Goal: Information Seeking & Learning: Learn about a topic

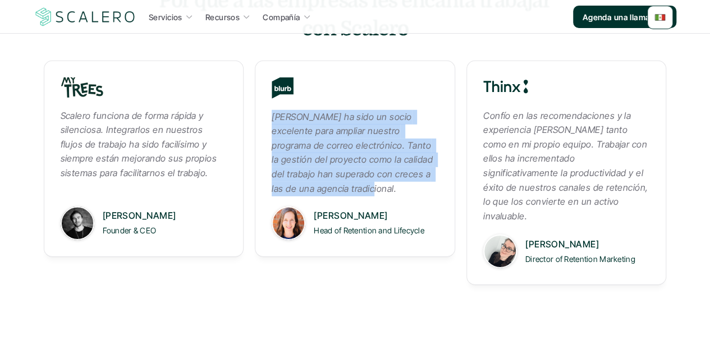
click at [389, 168] on em "Scalero ha sido un socio excelente para ampliar nuestro programa de correo elec…" at bounding box center [353, 152] width 163 height 83
click at [374, 162] on em "Scalero ha sido un socio excelente para ampliar nuestro programa de correo elec…" at bounding box center [353, 152] width 163 height 83
click at [313, 142] on em "Scalero ha sido un socio excelente para ampliar nuestro programa de correo elec…" at bounding box center [353, 152] width 163 height 83
drag, startPoint x: 273, startPoint y: 122, endPoint x: 349, endPoint y: 196, distance: 105.9
click at [349, 194] on em "Scalero ha sido un socio excelente para ampliar nuestro programa de correo elec…" at bounding box center [353, 152] width 163 height 83
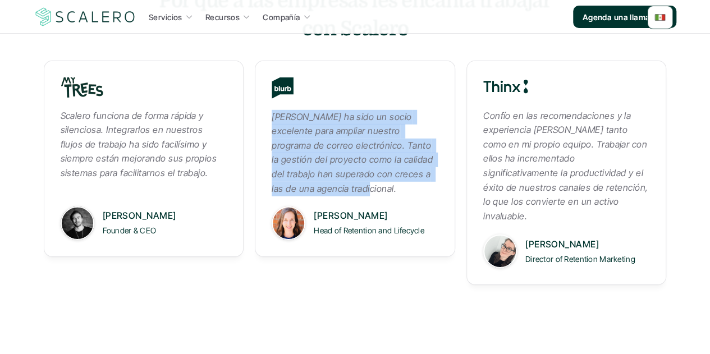
copy em "Scalero ha sido un socio excelente para ampliar nuestro programa de correo elec…"
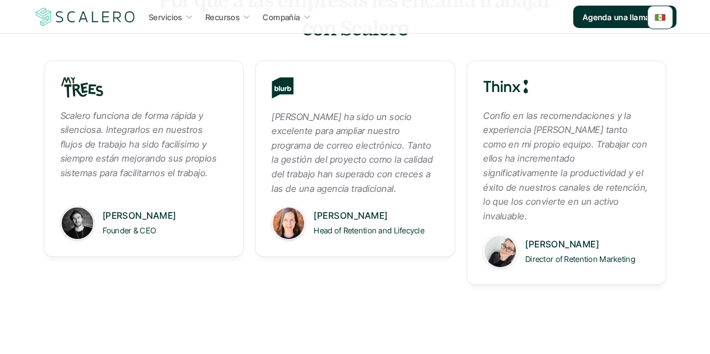
click at [412, 208] on link "Scalero ha sido un socio excelente para ampliar nuestro programa de correo elec…" at bounding box center [355, 159] width 200 height 196
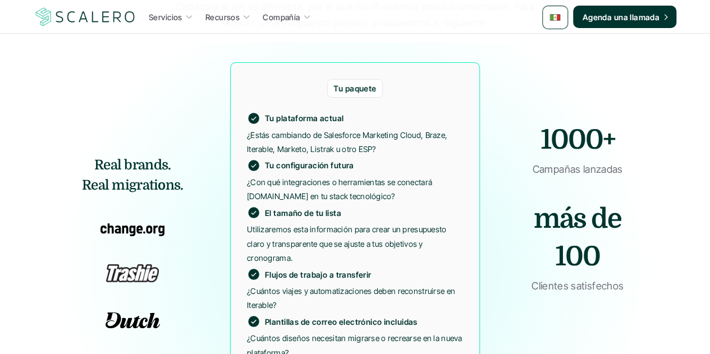
scroll to position [2076, 0]
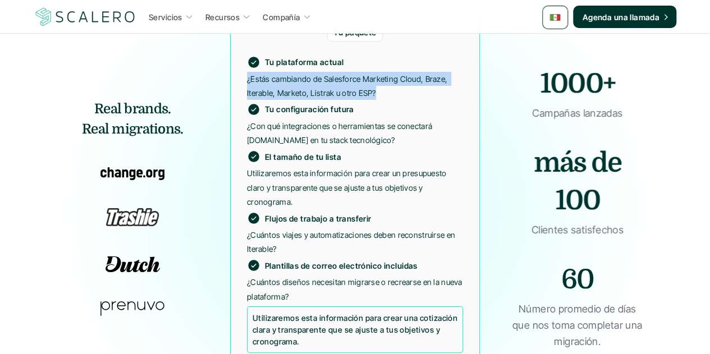
drag, startPoint x: 376, startPoint y: 91, endPoint x: 242, endPoint y: 82, distance: 134.4
click at [242, 82] on div "Tu paquete Tu plataforma actual ¿Estás cambiando de Salesforce Marketing Cloud,…" at bounding box center [355, 207] width 250 height 403
copy p "¿Estás cambiando de Salesforce Marketing Cloud, Braze, Iterable, Marketo, Listr…"
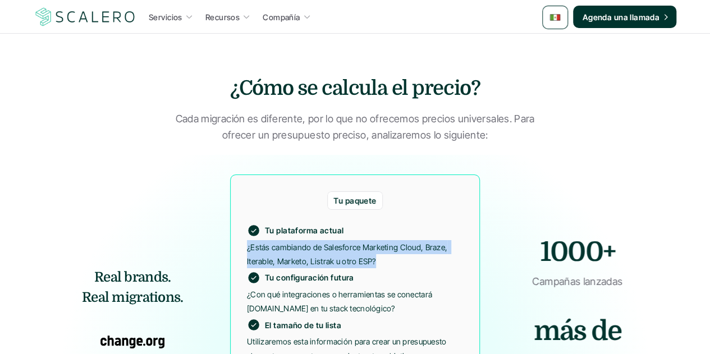
scroll to position [2020, 0]
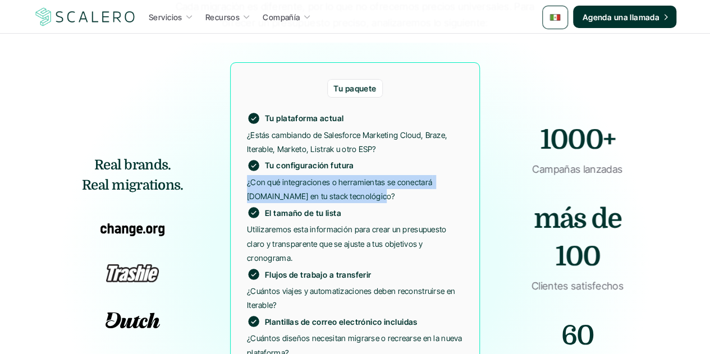
drag, startPoint x: 376, startPoint y: 192, endPoint x: 248, endPoint y: 185, distance: 128.1
click at [248, 185] on p "¿Con qué integraciones o herramientas se conectará Customer.io en tu stack tecn…" at bounding box center [355, 189] width 216 height 28
copy p "¿Con qué integraciones o herramientas se conectará Customer.io en tu stack tecn…"
drag, startPoint x: 284, startPoint y: 252, endPoint x: 249, endPoint y: 225, distance: 44.9
click at [249, 225] on p "Utilizaremos esta información para crear un presupuesto claro y transparente qu…" at bounding box center [355, 243] width 216 height 43
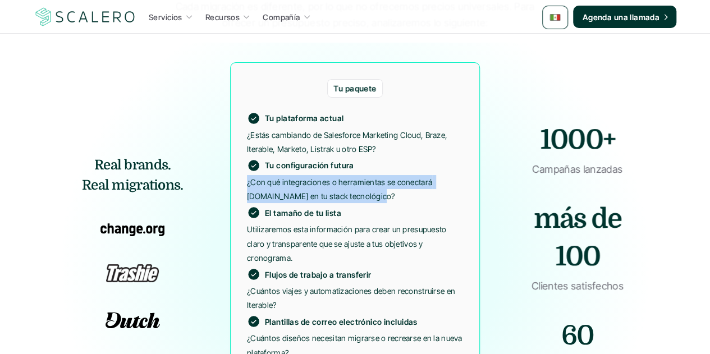
copy p "Utilizaremos esta información para crear un presupuesto claro y transparente qu…"
click at [322, 238] on p "Utilizaremos esta información para crear un presupuesto claro y transparente qu…" at bounding box center [355, 243] width 216 height 43
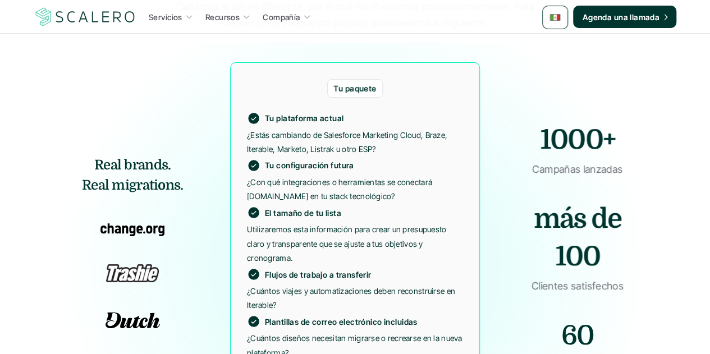
click at [323, 192] on p "¿Con qué integraciones o herramientas se conectará Customer.io en tu stack tecn…" at bounding box center [355, 189] width 216 height 28
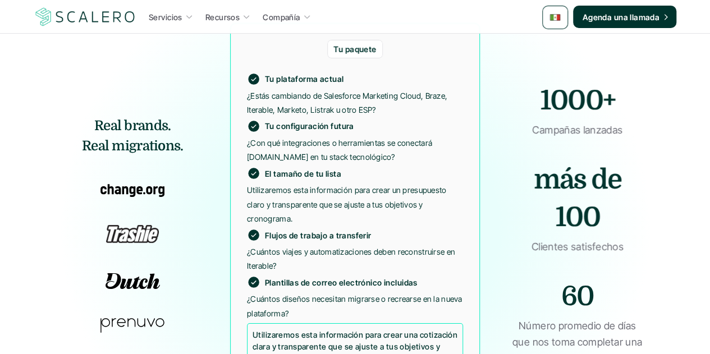
scroll to position [2076, 0]
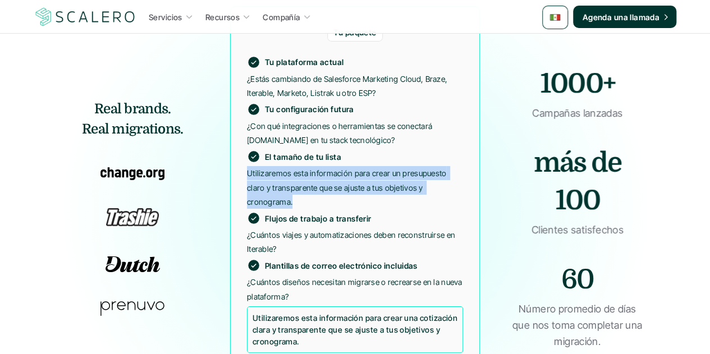
drag, startPoint x: 291, startPoint y: 204, endPoint x: 247, endPoint y: 174, distance: 52.6
click at [247, 174] on p "Utilizaremos esta información para crear un presupuesto claro y transparente qu…" at bounding box center [355, 187] width 216 height 43
copy p "Utilizaremos esta información para crear un presupuesto claro y transparente qu…"
drag, startPoint x: 278, startPoint y: 245, endPoint x: 247, endPoint y: 235, distance: 32.5
click at [247, 235] on p "¿Cuántos viajes y automatizaciones deben reconstruirse en Iterable?" at bounding box center [355, 242] width 216 height 28
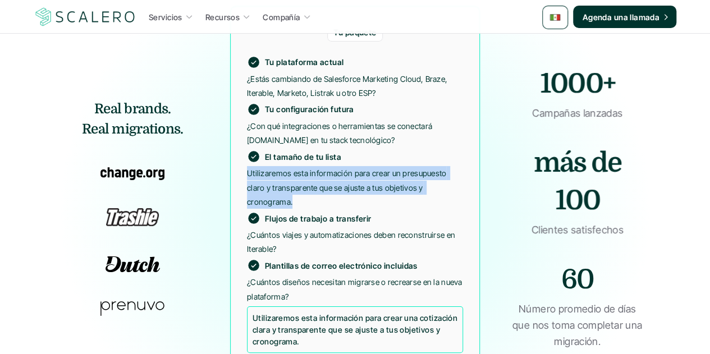
copy p "¿Cuántos viajes y automatizaciones deben reconstruirse en Iterable?"
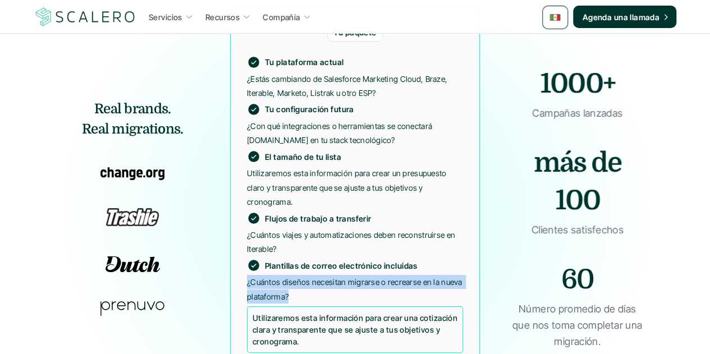
drag, startPoint x: 288, startPoint y: 294, endPoint x: 240, endPoint y: 284, distance: 49.2
click at [240, 284] on div "Tu paquete Tu plataforma actual ¿Estás cambiando de Salesforce Marketing Cloud,…" at bounding box center [355, 207] width 250 height 403
copy p "¿Cuántos diseños necesitan migrarse o recrearse en la nueva plataforma?"
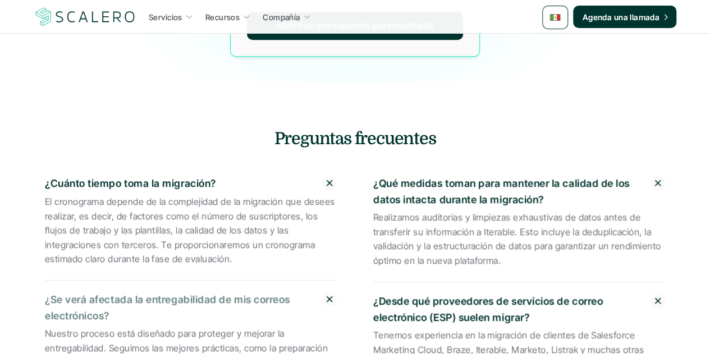
scroll to position [2469, 0]
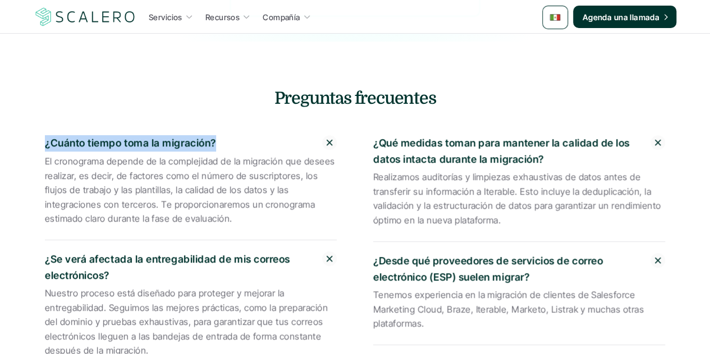
drag, startPoint x: 179, startPoint y: 137, endPoint x: 38, endPoint y: 137, distance: 141.4
copy p "¿Cuánto tiempo toma la migración?"
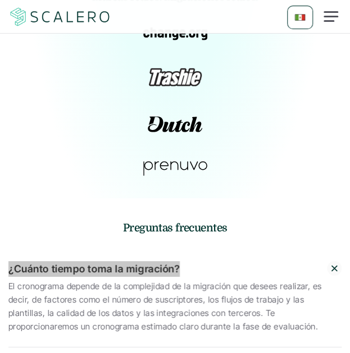
scroll to position [2978, 0]
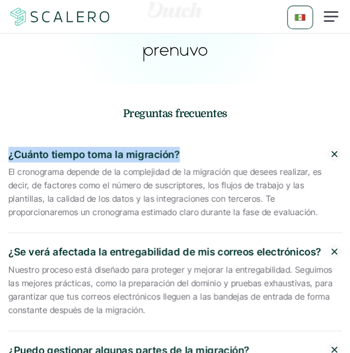
drag, startPoint x: 232, startPoint y: 200, endPoint x: 9, endPoint y: 162, distance: 226.0
click at [9, 166] on p "El cronograma depende de la complejidad de la migración que desees realizar, es…" at bounding box center [174, 193] width 333 height 54
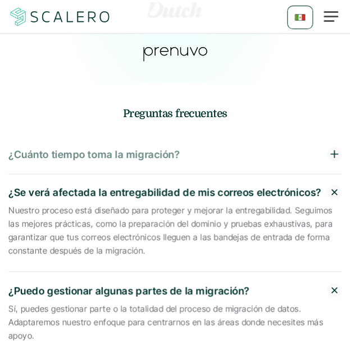
click at [48, 147] on p "¿Cuánto tiempo toma la migración?" at bounding box center [167, 155] width 318 height 16
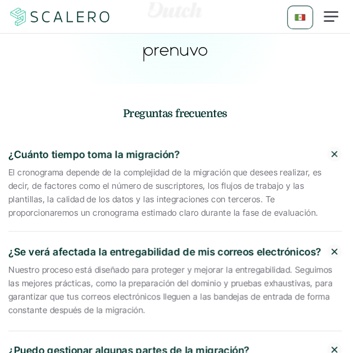
click at [61, 186] on p "El cronograma depende de la complejidad de la migración que desees realizar, es…" at bounding box center [174, 193] width 333 height 54
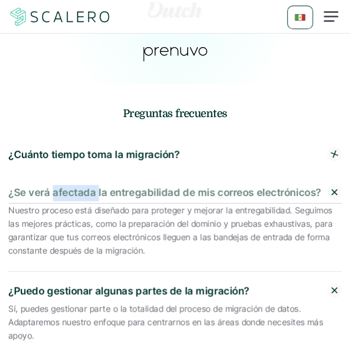
click at [61, 186] on p "¿Se verá afectada la entregabilidad de mis correos electrónicos?" at bounding box center [167, 193] width 318 height 16
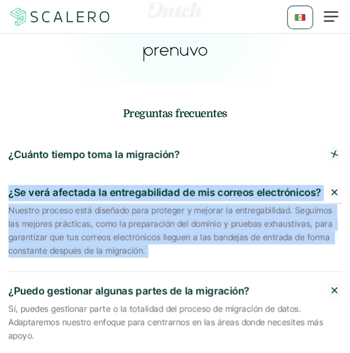
click at [61, 186] on p "¿Se verá afectada la entregabilidad de mis correos electrónicos?" at bounding box center [167, 193] width 318 height 16
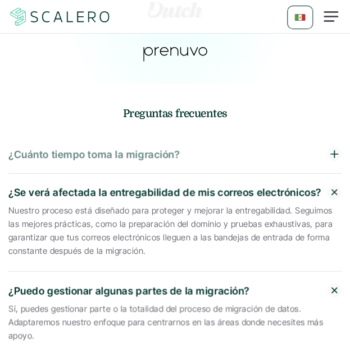
click at [50, 148] on p "¿Cuánto tiempo toma la migración?" at bounding box center [167, 155] width 318 height 16
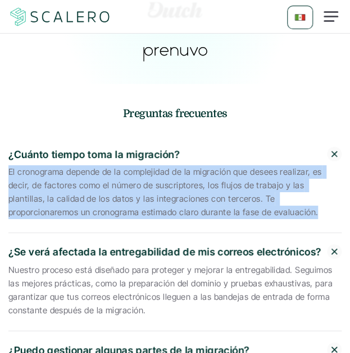
drag, startPoint x: 10, startPoint y: 159, endPoint x: 230, endPoint y: 202, distance: 224.7
click at [230, 202] on p "El cronograma depende de la complejidad de la migración que desees realizar, es…" at bounding box center [174, 193] width 333 height 54
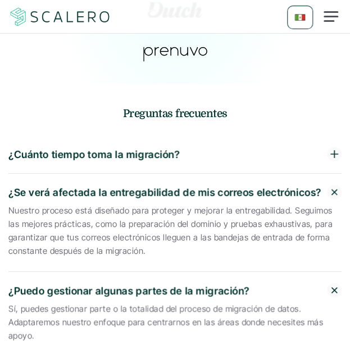
click at [146, 150] on div "¿Cuánto tiempo toma la migración?" at bounding box center [174, 155] width 333 height 39
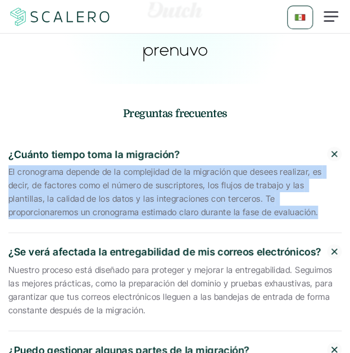
drag, startPoint x: 231, startPoint y: 200, endPoint x: -2, endPoint y: 162, distance: 236.4
copy p "El cronograma depende de la complejidad de la migración que desees realizar, es…"
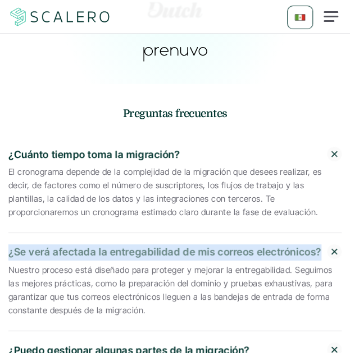
drag, startPoint x: 10, startPoint y: 238, endPoint x: 317, endPoint y: 237, distance: 306.9
click at [317, 245] on p "¿Se verá afectada la entregabilidad de mis correos electrónicos?" at bounding box center [167, 253] width 318 height 16
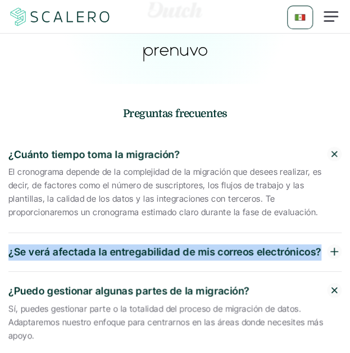
copy p "¿Se verá afectada la entregabilidad de mis correos electrónicos?"
click at [55, 245] on p "¿Se verá afectada la entregabilidad de mis correos electrónicos?" at bounding box center [167, 253] width 318 height 16
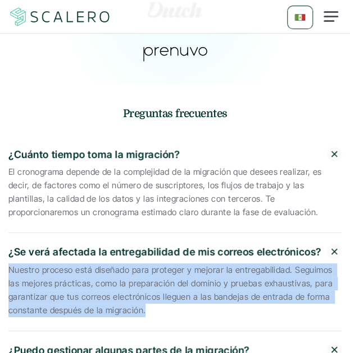
drag, startPoint x: 141, startPoint y: 297, endPoint x: 10, endPoint y: 259, distance: 136.9
click at [10, 264] on p "Nuestro proceso está diseñado para proteger y mejorar la entregabilidad. Seguim…" at bounding box center [174, 291] width 333 height 54
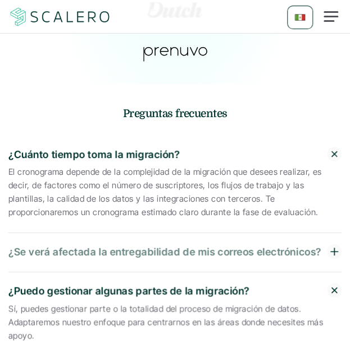
click at [39, 245] on p "¿Se verá afectada la entregabilidad de mis correos electrónicos?" at bounding box center [167, 253] width 318 height 16
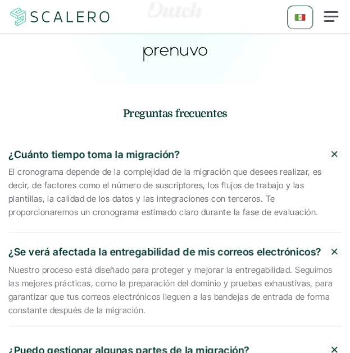
click at [27, 272] on p "Nuestro proceso está diseñado para proteger y mejorar la entregabilidad. Seguim…" at bounding box center [174, 291] width 333 height 54
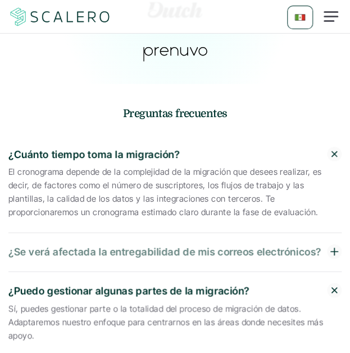
click at [20, 245] on p "¿Se verá afectada la entregabilidad de mis correos electrónicos?" at bounding box center [167, 253] width 318 height 16
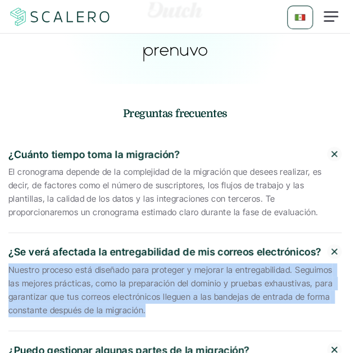
drag, startPoint x: 8, startPoint y: 257, endPoint x: 144, endPoint y: 307, distance: 144.7
click at [144, 307] on div "¿Se verá afectada la entregabilidad de mis correos electrónicos? Nuestro proces…" at bounding box center [174, 282] width 333 height 98
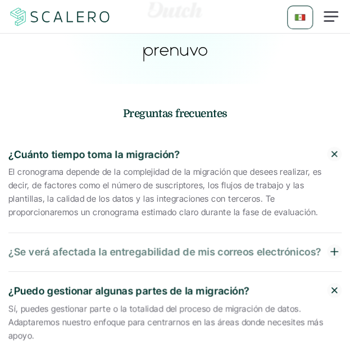
click at [99, 245] on p "¿Se verá afectada la entregabilidad de mis correos electrónicos?" at bounding box center [167, 253] width 318 height 16
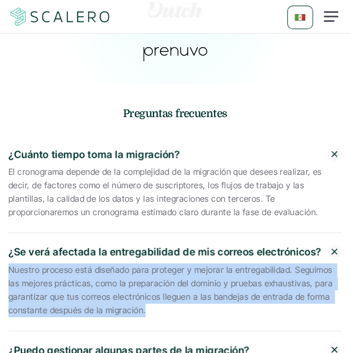
drag, startPoint x: 145, startPoint y: 297, endPoint x: 2, endPoint y: 258, distance: 148.2
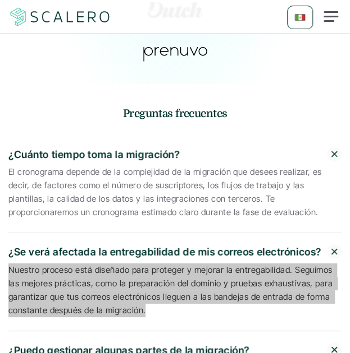
scroll to position [3146, 0]
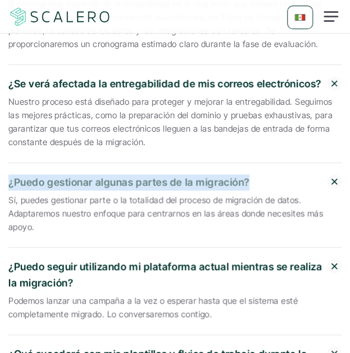
drag, startPoint x: 247, startPoint y: 170, endPoint x: 10, endPoint y: 173, distance: 237.3
click at [10, 174] on p "¿Puedo gestionar algunas partes de la migración?" at bounding box center [167, 182] width 318 height 16
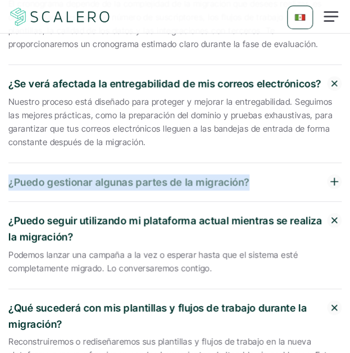
click at [63, 176] on p "¿Puedo gestionar algunas partes de la migración?" at bounding box center [167, 182] width 318 height 16
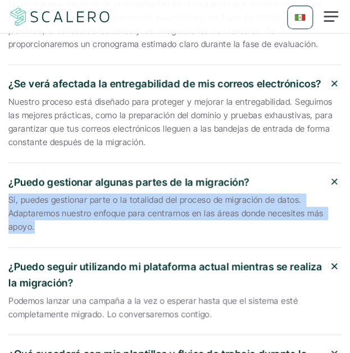
drag, startPoint x: 35, startPoint y: 214, endPoint x: 7, endPoint y: 190, distance: 36.6
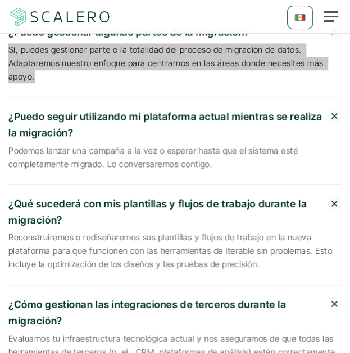
scroll to position [3315, 0]
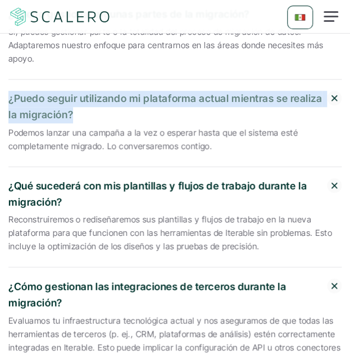
drag, startPoint x: 73, startPoint y: 100, endPoint x: 10, endPoint y: 86, distance: 65.1
click at [10, 91] on p "¿Puedo seguir utilizando mi plataforma actual mientras se realiza la migración?" at bounding box center [167, 107] width 318 height 33
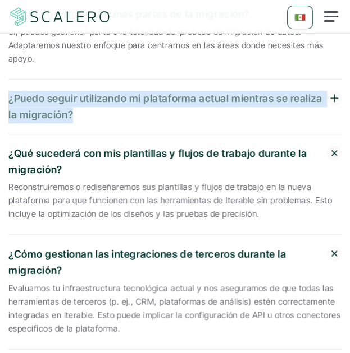
click at [74, 91] on p "¿Puedo seguir utilizando mi plataforma actual mientras se realiza la migración?" at bounding box center [167, 107] width 318 height 33
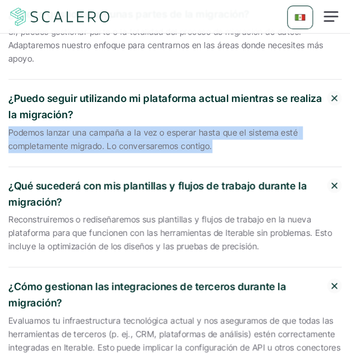
drag, startPoint x: 211, startPoint y: 133, endPoint x: 10, endPoint y: 120, distance: 201.3
click at [10, 126] on p "Podemos lanzar una campaña a la vez o esperar hasta que el sistema esté complet…" at bounding box center [174, 139] width 333 height 27
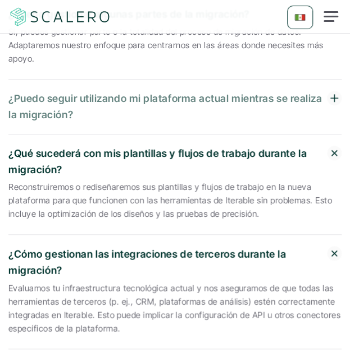
click at [58, 100] on p "¿Puedo seguir utilizando mi plataforma actual mientras se realiza la migración?" at bounding box center [167, 107] width 318 height 33
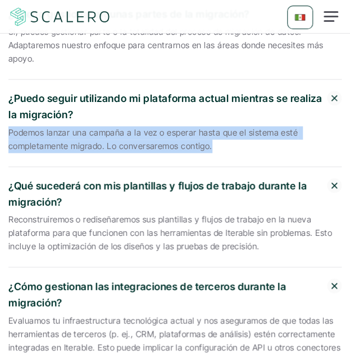
drag, startPoint x: 210, startPoint y: 133, endPoint x: 10, endPoint y: 119, distance: 201.3
click at [10, 126] on p "Podemos lanzar una campaña a la vez o esperar hasta que el sistema esté complet…" at bounding box center [174, 139] width 333 height 27
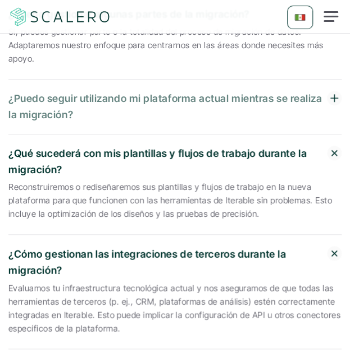
click at [44, 99] on p "¿Puedo seguir utilizando mi plataforma actual mientras se realiza la migración?" at bounding box center [167, 107] width 318 height 33
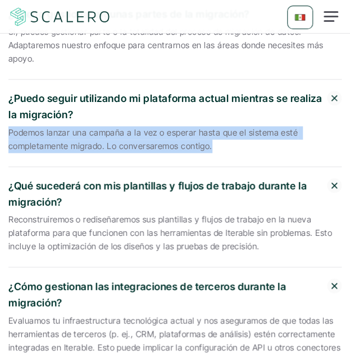
drag, startPoint x: 10, startPoint y: 120, endPoint x: 211, endPoint y: 140, distance: 201.9
click at [211, 140] on div "Podemos lanzar una campaña a la vez o esperar hasta que el sistema esté complet…" at bounding box center [174, 141] width 333 height 30
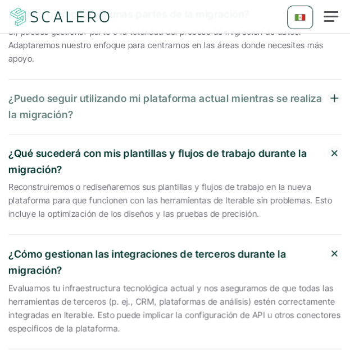
click at [182, 100] on p "¿Puedo seguir utilizando mi plataforma actual mientras se realiza la migración?" at bounding box center [167, 107] width 318 height 33
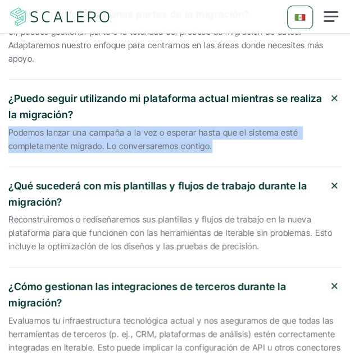
drag, startPoint x: 211, startPoint y: 134, endPoint x: 11, endPoint y: 114, distance: 201.2
click at [11, 126] on p "Podemos lanzar una campaña a la vez o esperar hasta que el sistema esté complet…" at bounding box center [174, 139] width 333 height 27
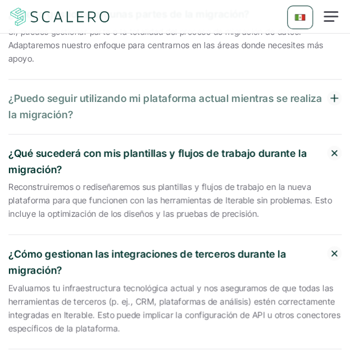
click at [56, 94] on p "¿Puedo seguir utilizando mi plataforma actual mientras se realiza la migración?" at bounding box center [167, 107] width 318 height 33
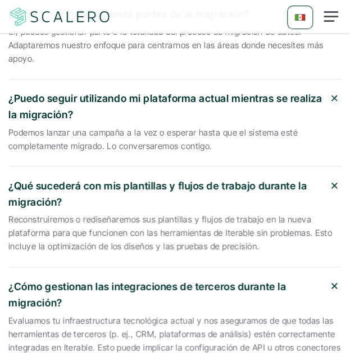
click at [126, 127] on p "Podemos lanzar una campaña a la vez o esperar hasta que el sistema esté complet…" at bounding box center [174, 139] width 333 height 27
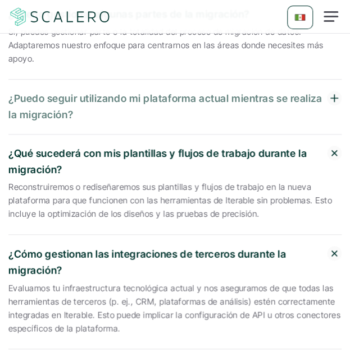
click at [101, 100] on p "¿Puedo seguir utilizando mi plataforma actual mientras se realiza la migración?" at bounding box center [167, 107] width 318 height 33
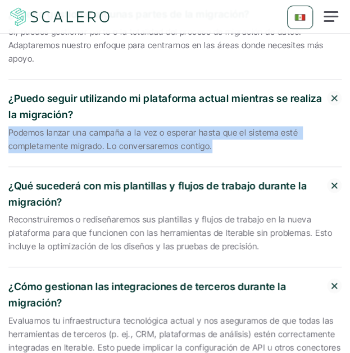
drag, startPoint x: 212, startPoint y: 135, endPoint x: 7, endPoint y: 115, distance: 205.7
click at [85, 132] on p "Podemos lanzar una campaña a la vez o esperar hasta que el sistema esté complet…" at bounding box center [174, 139] width 333 height 27
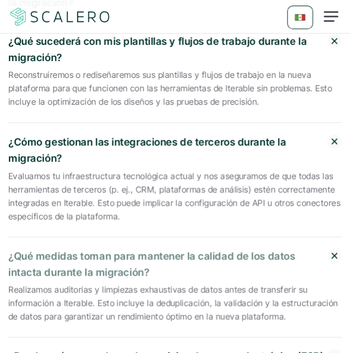
scroll to position [3371, 0]
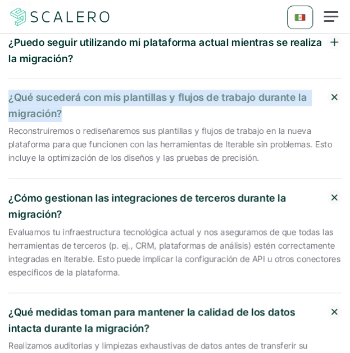
drag, startPoint x: 61, startPoint y: 99, endPoint x: 9, endPoint y: 81, distance: 54.6
click at [9, 90] on p "¿Qué sucederá con mis plantillas y flujos de trabajo durante la migración?" at bounding box center [167, 106] width 318 height 33
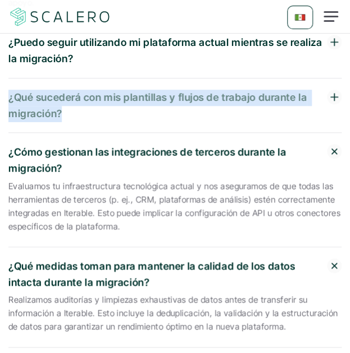
click at [58, 101] on p "¿Qué sucederá con mis plantillas y flujos de trabajo durante la migración?" at bounding box center [167, 106] width 318 height 33
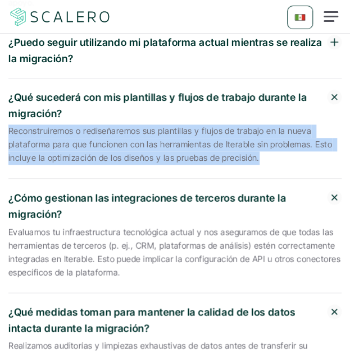
drag, startPoint x: 256, startPoint y: 145, endPoint x: 11, endPoint y: 118, distance: 247.2
click at [11, 125] on p "Reconstruiremos o rediseñaremos sus plantillas y flujos de trabajo en la nueva …" at bounding box center [174, 145] width 333 height 40
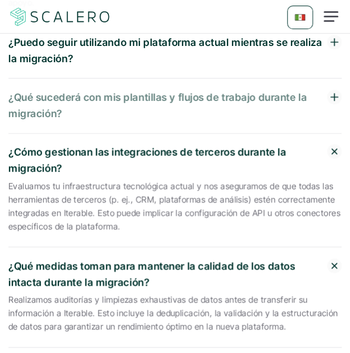
click at [36, 93] on p "¿Qué sucederá con mis plantillas y flujos de trabajo durante la migración?" at bounding box center [167, 106] width 318 height 33
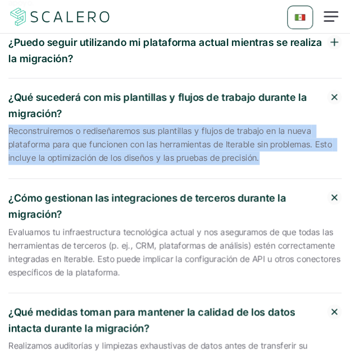
drag, startPoint x: 9, startPoint y: 117, endPoint x: 258, endPoint y: 150, distance: 250.8
click at [258, 150] on p "Reconstruiremos o rediseñaremos sus plantillas y flujos de trabajo en la nueva …" at bounding box center [174, 145] width 333 height 40
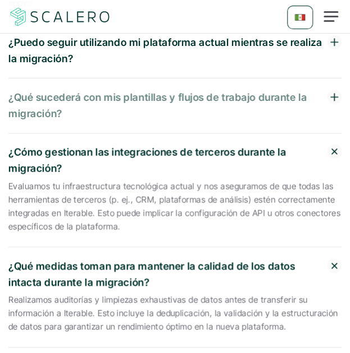
click at [130, 99] on p "¿Qué sucederá con mis plantillas y flujos de trabajo durante la migración?" at bounding box center [167, 106] width 318 height 33
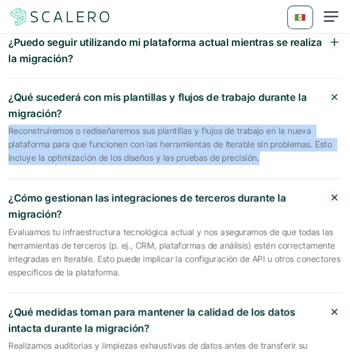
drag, startPoint x: 256, startPoint y: 147, endPoint x: 8, endPoint y: 119, distance: 250.1
click at [8, 119] on div "¿Qué sucederá con mis plantillas y flujos de trabajo durante la migración? Reco…" at bounding box center [174, 129] width 333 height 101
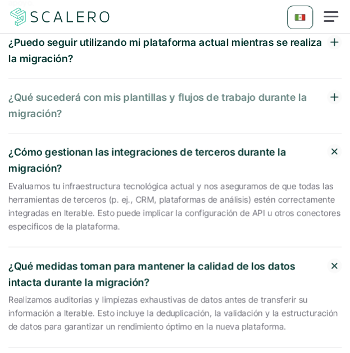
click at [42, 91] on p "¿Qué sucederá con mis plantillas y flujos de trabajo durante la migración?" at bounding box center [167, 106] width 318 height 33
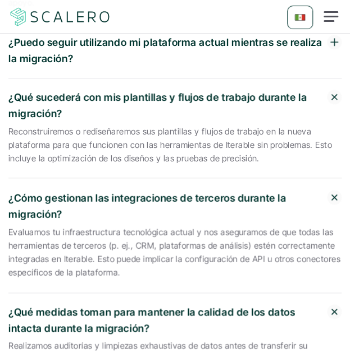
click at [43, 125] on p "Reconstruiremos o rediseñaremos sus plantillas y flujos de trabajo en la nueva …" at bounding box center [174, 145] width 333 height 40
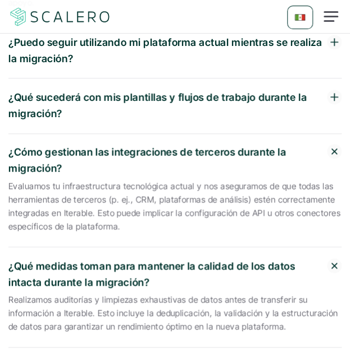
click at [37, 108] on div "¿Qué sucederá con mis plantillas y flujos de trabajo durante la migración?" at bounding box center [174, 107] width 333 height 56
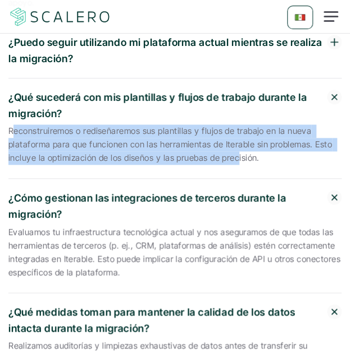
drag, startPoint x: 11, startPoint y: 118, endPoint x: 235, endPoint y: 144, distance: 225.3
click at [235, 144] on p "Reconstruiremos o rediseñaremos sus plantillas y flujos de trabajo en la nueva …" at bounding box center [174, 145] width 333 height 40
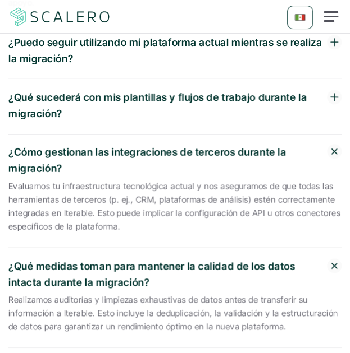
click at [171, 111] on div "¿Qué sucederá con mis plantillas y flujos de trabajo durante la migración?" at bounding box center [174, 107] width 333 height 56
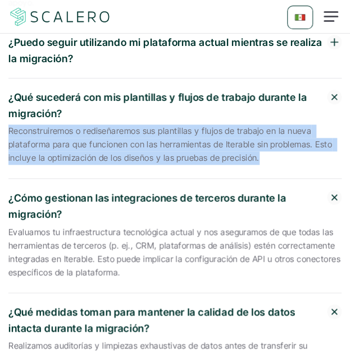
drag, startPoint x: 258, startPoint y: 143, endPoint x: 5, endPoint y: 114, distance: 254.1
click at [5, 114] on section "Preguntas frecuentes ¿Cuánto tiempo toma la migración? El cronograma depende de…" at bounding box center [175, 288] width 350 height 1194
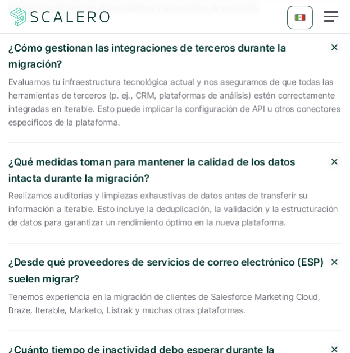
scroll to position [3539, 0]
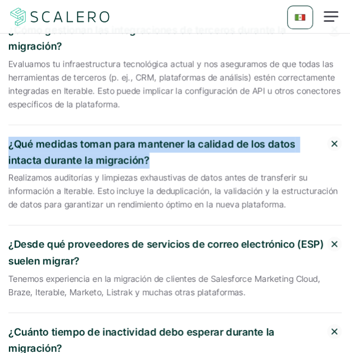
drag, startPoint x: 149, startPoint y: 145, endPoint x: 8, endPoint y: 133, distance: 141.4
click at [8, 136] on div "¿Qué medidas toman para mantener la calidad de los datos intacta durante la mig…" at bounding box center [174, 152] width 333 height 33
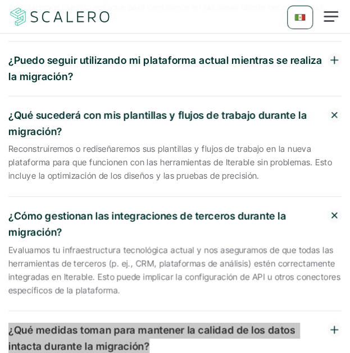
scroll to position [3371, 0]
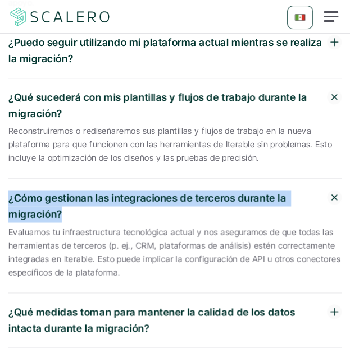
drag, startPoint x: 62, startPoint y: 200, endPoint x: 8, endPoint y: 189, distance: 55.1
click at [8, 190] on div "¿Cómo gestionan las integraciones de terceros durante la migración?" at bounding box center [174, 206] width 333 height 33
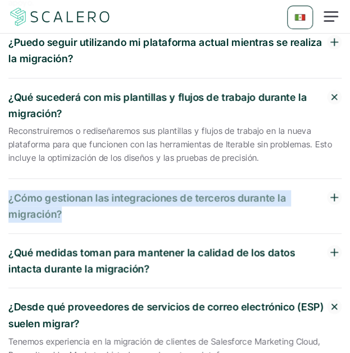
click at [77, 190] on p "¿Cómo gestionan las integraciones de terceros durante la migración?" at bounding box center [167, 206] width 318 height 33
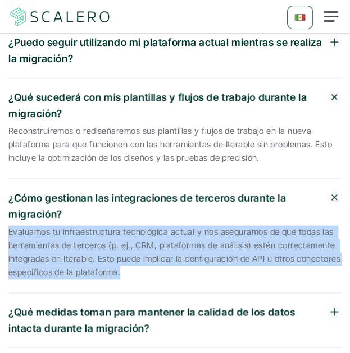
drag, startPoint x: 118, startPoint y: 259, endPoint x: 2, endPoint y: 220, distance: 121.9
click at [2, 220] on section "Preguntas frecuentes ¿Cuánto tiempo toma la migración? El cronograma depende de…" at bounding box center [175, 265] width 350 height 1148
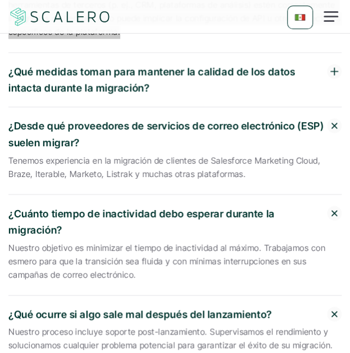
scroll to position [3595, 0]
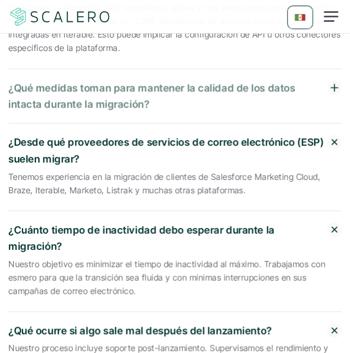
click at [146, 89] on p "¿Qué medidas toman para mantener la calidad de los datos intacta durante la mig…" at bounding box center [167, 96] width 318 height 33
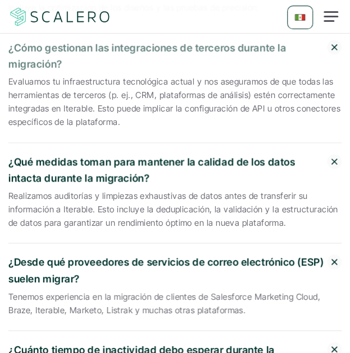
scroll to position [3539, 0]
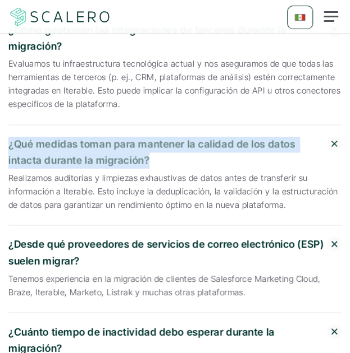
drag, startPoint x: 148, startPoint y: 146, endPoint x: 8, endPoint y: 131, distance: 140.0
click at [8, 136] on p "¿Qué medidas toman para mantener la calidad de los datos intacta durante la mig…" at bounding box center [167, 152] width 318 height 33
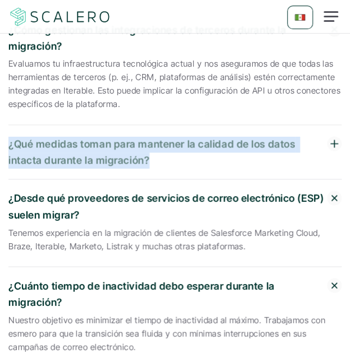
click at [132, 144] on p "¿Qué medidas toman para mantener la calidad de los datos intacta durante la mig…" at bounding box center [167, 152] width 318 height 33
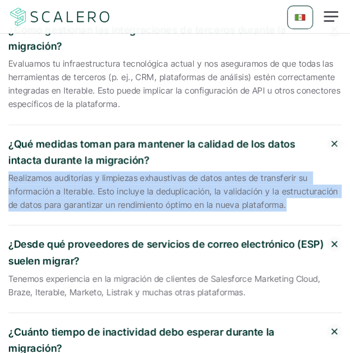
drag, startPoint x: 282, startPoint y: 191, endPoint x: 10, endPoint y: 164, distance: 274.0
click at [10, 171] on p "Realizamos auditorías y limpiezas exhaustivas de datos antes de transferir su i…" at bounding box center [174, 191] width 333 height 40
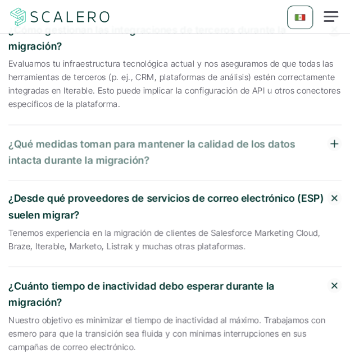
click at [46, 136] on p "¿Qué medidas toman para mantener la calidad de los datos intacta durante la mig…" at bounding box center [167, 152] width 318 height 33
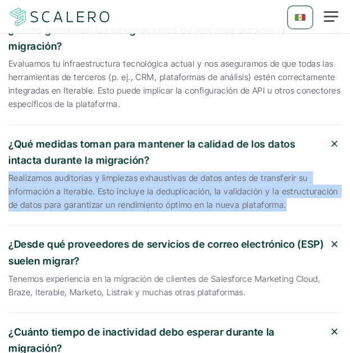
drag, startPoint x: 15, startPoint y: 163, endPoint x: 283, endPoint y: 191, distance: 269.1
click at [283, 191] on p "Realizamos auditorías y limpiezas exhaustivas de datos antes de transferir su i…" at bounding box center [174, 191] width 333 height 40
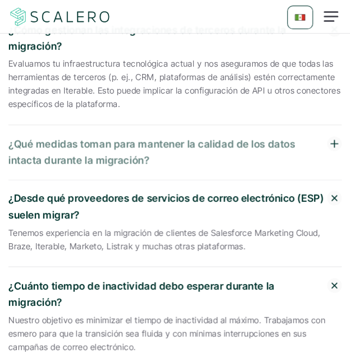
click at [225, 141] on p "¿Qué medidas toman para mantener la calidad de los datos intacta durante la mig…" at bounding box center [167, 152] width 318 height 33
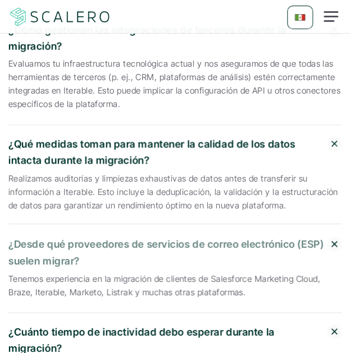
click at [223, 183] on p "Realizamos auditorías y limpiezas exhaustivas de datos antes de transferir su i…" at bounding box center [174, 191] width 333 height 40
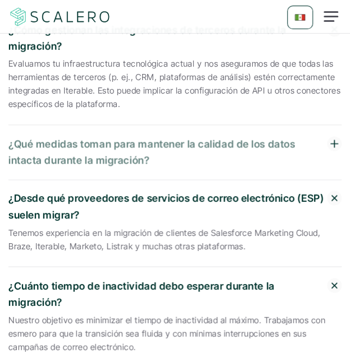
click at [196, 137] on p "¿Qué medidas toman para mantener la calidad de los datos intacta durante la mig…" at bounding box center [167, 152] width 318 height 33
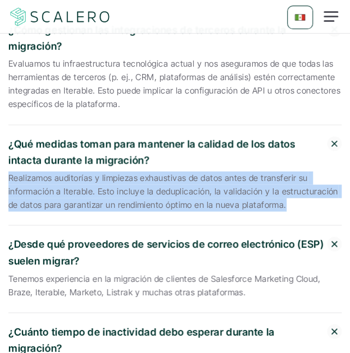
drag, startPoint x: 283, startPoint y: 190, endPoint x: 9, endPoint y: 164, distance: 275.6
click at [9, 171] on p "Realizamos auditorías y limpiezas exhaustivas de datos antes de transferir su i…" at bounding box center [174, 191] width 333 height 40
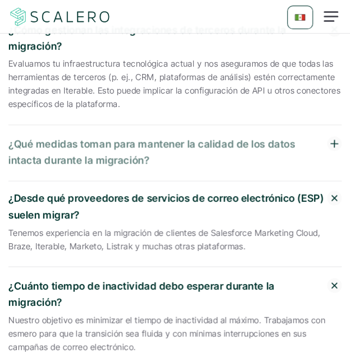
click at [28, 148] on p "¿Qué medidas toman para mantener la calidad de los datos intacta durante la mig…" at bounding box center [167, 152] width 318 height 33
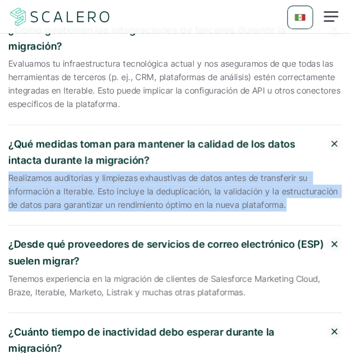
drag, startPoint x: 27, startPoint y: 168, endPoint x: 283, endPoint y: 192, distance: 256.4
click at [283, 192] on p "Realizamos auditorías y limpiezas exhaustivas de datos antes de transferir su i…" at bounding box center [174, 191] width 333 height 40
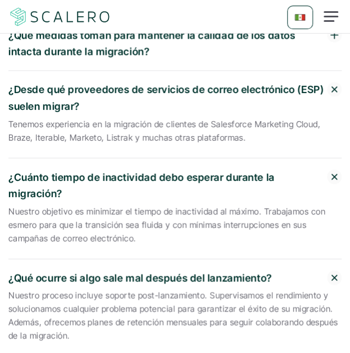
scroll to position [3651, 0]
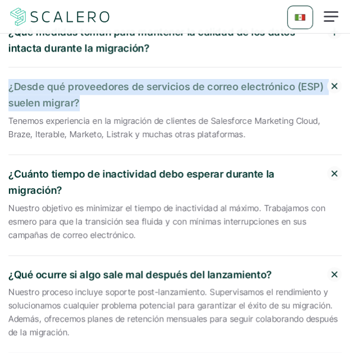
drag, startPoint x: 79, startPoint y: 90, endPoint x: 9, endPoint y: 76, distance: 71.6
click at [9, 79] on p "¿Desde qué proveedores de servicios de correo electrónico (ESP) suelen migrar?" at bounding box center [167, 95] width 318 height 33
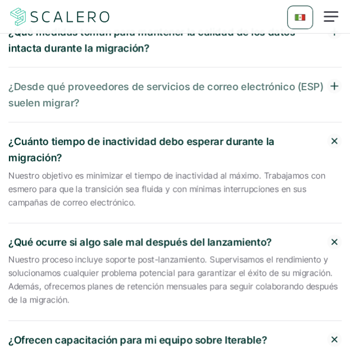
click at [95, 84] on p "¿Desde qué proveedores de servicios de correo electrónico (ESP) suelen migrar?" at bounding box center [167, 95] width 318 height 33
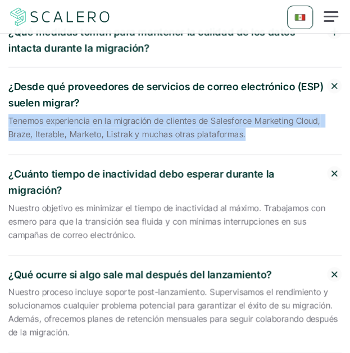
drag, startPoint x: 241, startPoint y: 121, endPoint x: 11, endPoint y: 106, distance: 231.0
click at [11, 114] on p "Tenemos experiencia en la migración de clientes de Salesforce Marketing Cloud, …" at bounding box center [174, 127] width 333 height 27
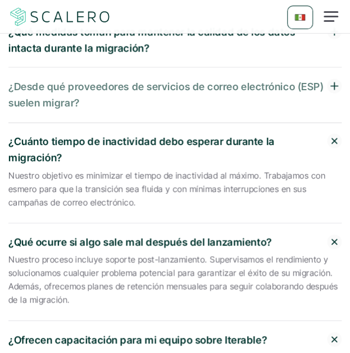
click at [36, 90] on p "¿Desde qué proveedores de servicios de correo electrónico (ESP) suelen migrar?" at bounding box center [167, 95] width 318 height 33
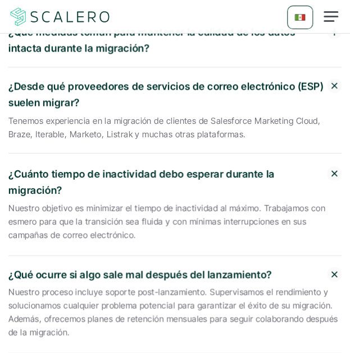
click at [27, 114] on p "Tenemos experiencia en la migración de clientes de Salesforce Marketing Cloud, …" at bounding box center [174, 127] width 333 height 27
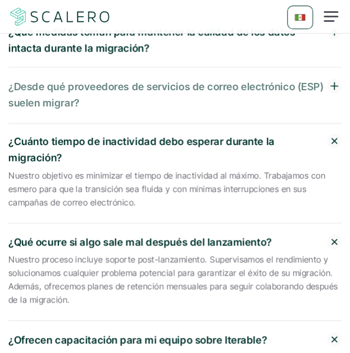
click at [16, 94] on p "¿Desde qué proveedores de servicios de correo electrónico (ESP) suelen migrar?" at bounding box center [167, 95] width 318 height 33
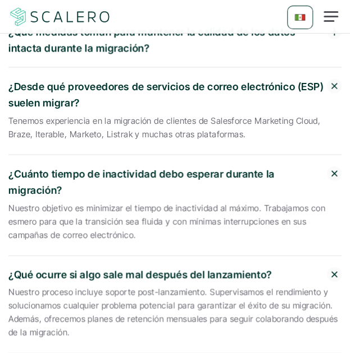
drag, startPoint x: 11, startPoint y: 107, endPoint x: 242, endPoint y: 127, distance: 232.0
click at [242, 127] on p "Tenemos experiencia en la migración de clientes de Salesforce Marketing Cloud, …" at bounding box center [174, 127] width 333 height 27
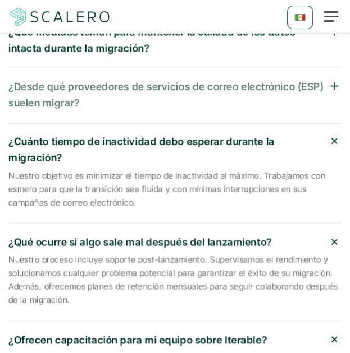
click at [68, 88] on p "¿Desde qué proveedores de servicios de correo electrónico (ESP) suelen migrar?" at bounding box center [167, 95] width 318 height 33
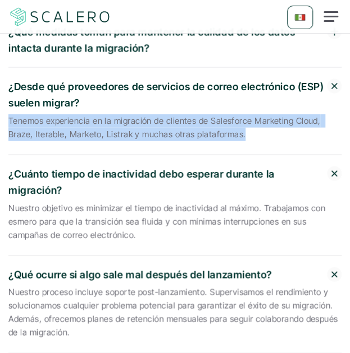
drag, startPoint x: 10, startPoint y: 107, endPoint x: 242, endPoint y: 125, distance: 232.4
click at [242, 125] on p "Tenemos experiencia en la migración de clientes de Salesforce Marketing Cloud, …" at bounding box center [174, 127] width 333 height 27
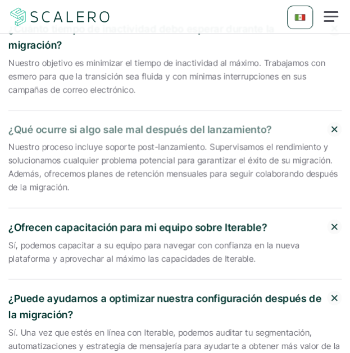
scroll to position [3707, 0]
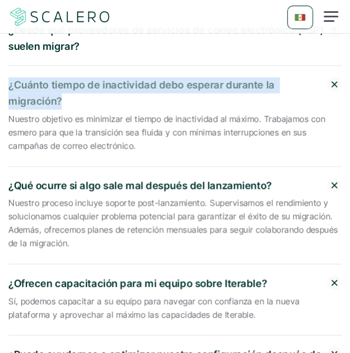
drag, startPoint x: 62, startPoint y: 87, endPoint x: 10, endPoint y: 72, distance: 54.2
click at [10, 77] on p "¿Cuánto tiempo de inactividad debo esperar durante la migración?" at bounding box center [167, 93] width 318 height 33
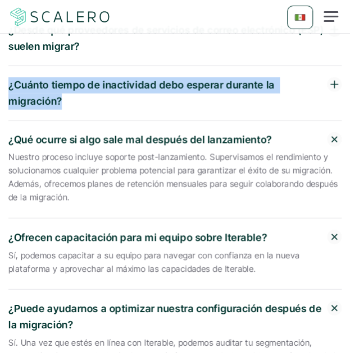
click at [87, 78] on p "¿Cuánto tiempo de inactividad debo esperar durante la migración?" at bounding box center [167, 93] width 318 height 33
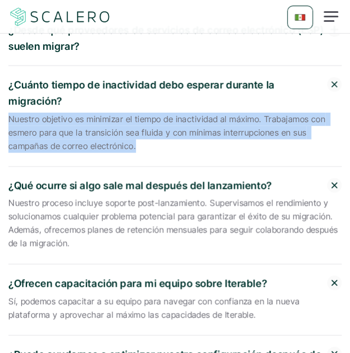
drag, startPoint x: 135, startPoint y: 131, endPoint x: 7, endPoint y: 109, distance: 129.9
click at [91, 125] on p "Nuestro objetivo es minimizar el tiempo de inactividad al máximo. Trabajamos co…" at bounding box center [174, 133] width 333 height 40
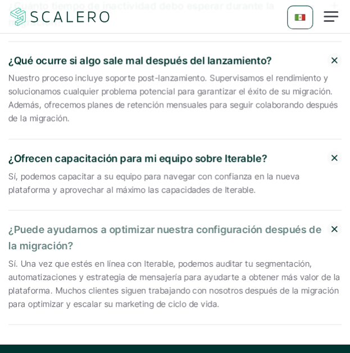
scroll to position [3763, 0]
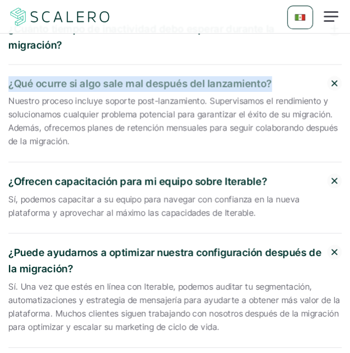
drag, startPoint x: 268, startPoint y: 69, endPoint x: 9, endPoint y: 71, distance: 259.2
click at [9, 76] on p "¿Qué ocurre si algo sale mal después del lanzamiento?" at bounding box center [167, 84] width 318 height 16
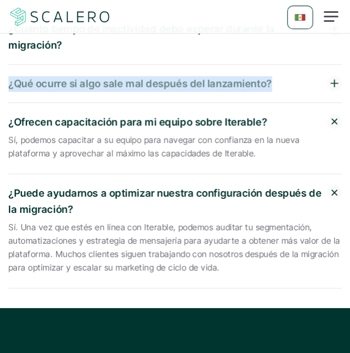
click at [90, 76] on p "¿Qué ocurre si algo sale mal después del lanzamiento?" at bounding box center [167, 84] width 318 height 16
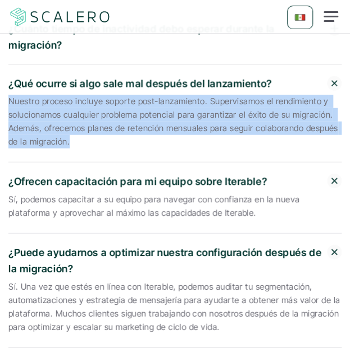
drag, startPoint x: 69, startPoint y: 127, endPoint x: 7, endPoint y: 93, distance: 70.3
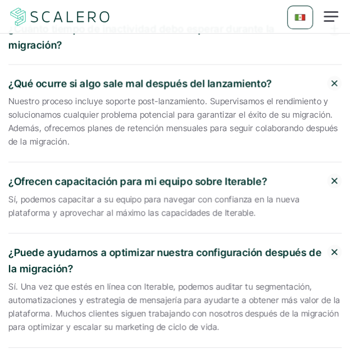
click at [98, 142] on div "¿Qué ocurre si algo sale mal después del lanzamiento? Nuestro proceso incluye s…" at bounding box center [174, 114] width 333 height 98
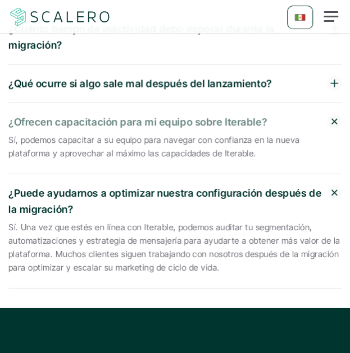
click at [49, 114] on p "¿Ofrecen capacitación para mi equipo sobre Iterable?" at bounding box center [167, 122] width 318 height 16
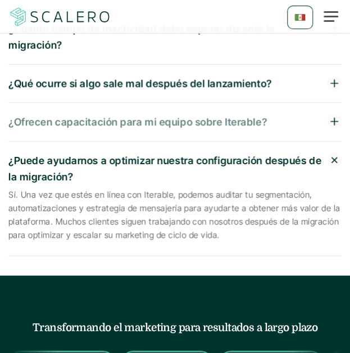
click at [256, 114] on p "¿Ofrecen capacitación para mi equipo sobre Iterable?" at bounding box center [167, 122] width 318 height 16
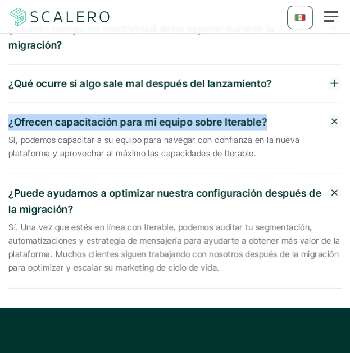
drag, startPoint x: 265, startPoint y: 108, endPoint x: 7, endPoint y: 110, distance: 258.1
drag, startPoint x: 210, startPoint y: 140, endPoint x: 9, endPoint y: 128, distance: 201.2
click at [9, 134] on p "Sí, podemos capacitar a su equipo para navegar con confianza en la nueva plataf…" at bounding box center [174, 147] width 333 height 27
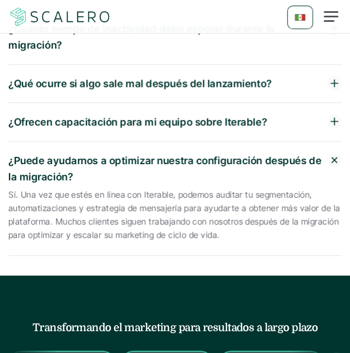
click at [44, 117] on div "¿Ofrecen capacitación para mi equipo sobre Iterable?" at bounding box center [174, 122] width 333 height 39
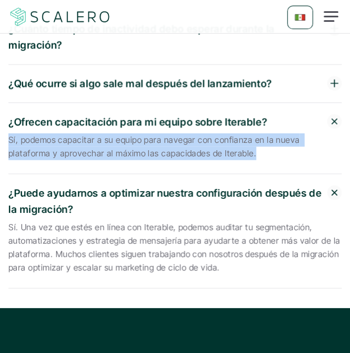
drag, startPoint x: 10, startPoint y: 126, endPoint x: 208, endPoint y: 144, distance: 199.4
click at [208, 144] on p "Sí, podemos capacitar a su equipo para navegar con confianza en la nueva plataf…" at bounding box center [174, 147] width 333 height 27
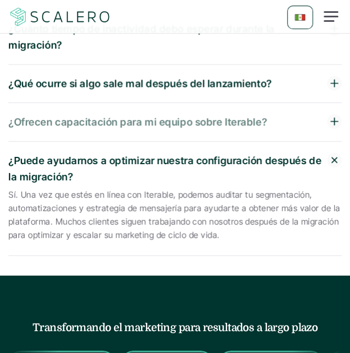
click at [182, 114] on p "¿Ofrecen capacitación para mi equipo sobre Iterable?" at bounding box center [167, 122] width 318 height 16
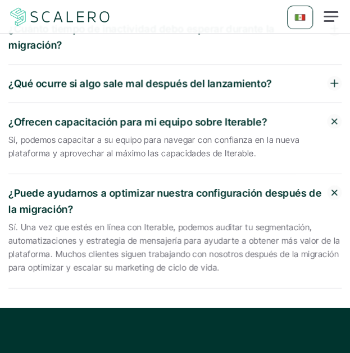
drag, startPoint x: 210, startPoint y: 139, endPoint x: 11, endPoint y: 128, distance: 199.4
click at [11, 134] on p "Sí, podemos capacitar a su equipo para navegar con confianza en la nueva plataf…" at bounding box center [174, 147] width 333 height 27
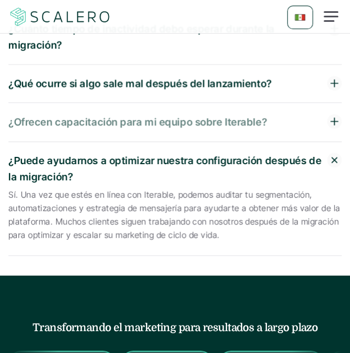
click at [49, 114] on p "¿Ofrecen capacitación para mi equipo sobre Iterable?" at bounding box center [167, 122] width 318 height 16
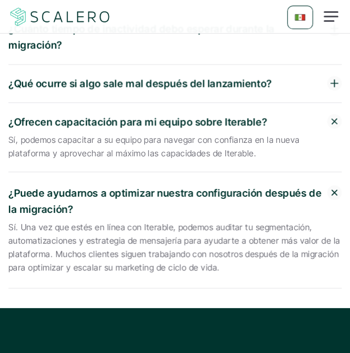
click at [26, 134] on p "Sí, podemos capacitar a su equipo para navegar con confianza en la nueva plataf…" at bounding box center [174, 147] width 333 height 27
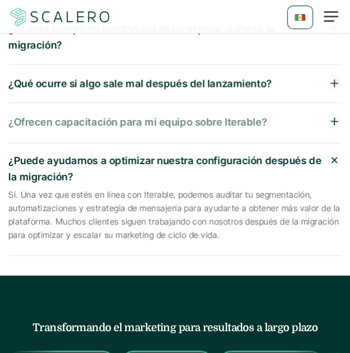
click at [26, 114] on p "¿Ofrecen capacitación para mi equipo sobre Iterable?" at bounding box center [167, 122] width 318 height 16
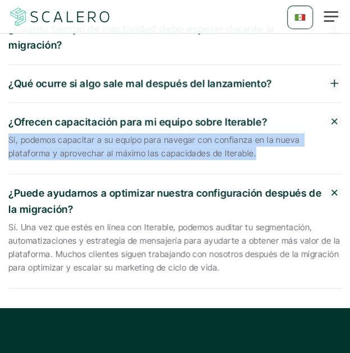
drag, startPoint x: 10, startPoint y: 126, endPoint x: 209, endPoint y: 142, distance: 200.3
click at [209, 142] on p "Sí, podemos capacitar a su equipo para navegar con confianza en la nueva plataf…" at bounding box center [174, 147] width 333 height 27
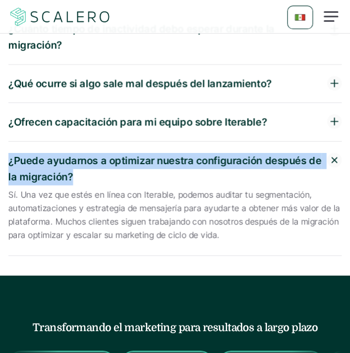
drag, startPoint x: 72, startPoint y: 159, endPoint x: -4, endPoint y: 141, distance: 78.9
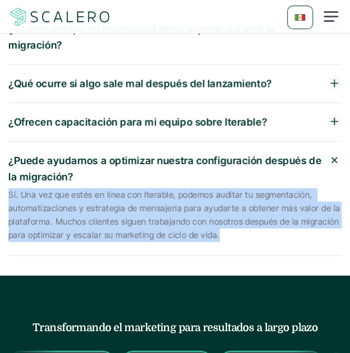
drag, startPoint x: 215, startPoint y: 222, endPoint x: 5, endPoint y: 180, distance: 214.6
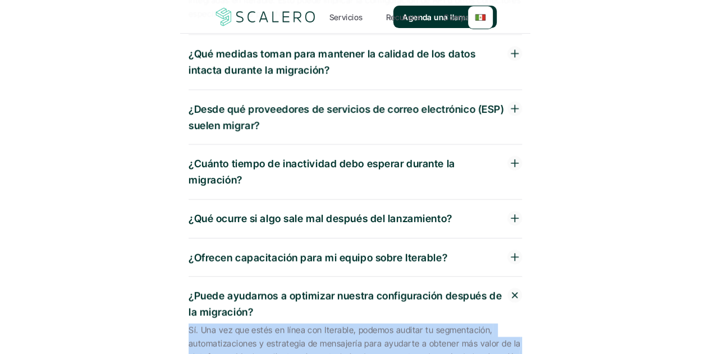
scroll to position [3649, 0]
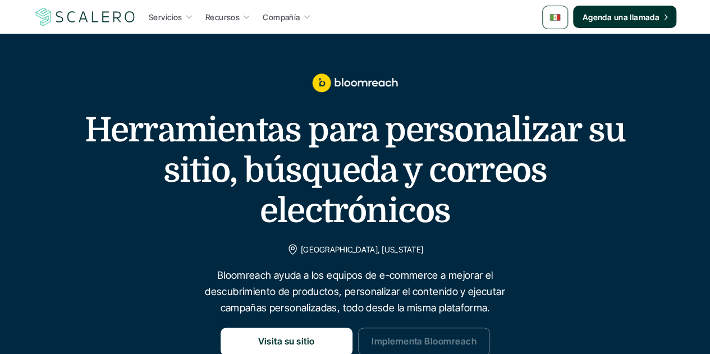
click at [429, 343] on p "Implementa Bloomreach" at bounding box center [423, 341] width 105 height 15
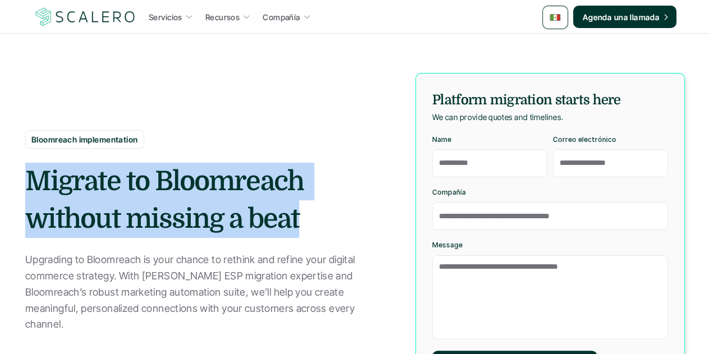
drag, startPoint x: 292, startPoint y: 225, endPoint x: 27, endPoint y: 191, distance: 267.0
click at [27, 191] on h2 "Migrate to Bloomreach without missing a beat" at bounding box center [207, 200] width 365 height 75
copy h2 "Migrate to Bloomreach without missing a beat"
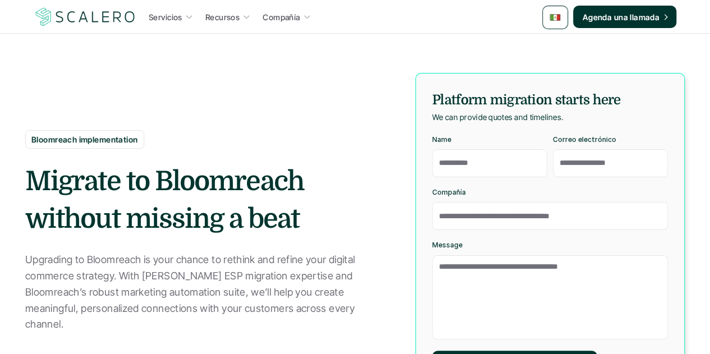
click at [209, 298] on p "Upgrading to Bloomreach is your chance to rethink and refine your digital comme…" at bounding box center [207, 292] width 365 height 81
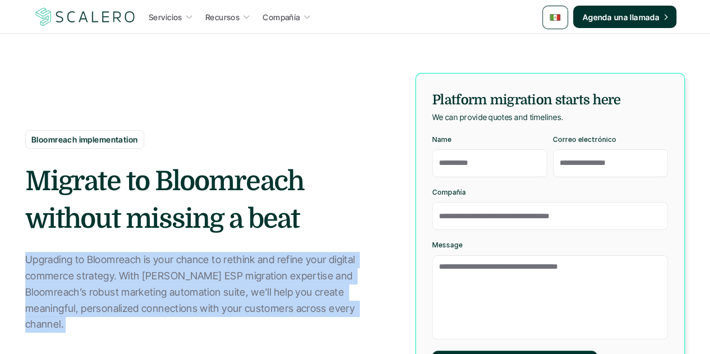
click at [209, 298] on p "Upgrading to Bloomreach is your chance to rethink and refine your digital comme…" at bounding box center [207, 292] width 365 height 81
copy p "Upgrading to Bloomreach is your chance to rethink and refine your digital comme…"
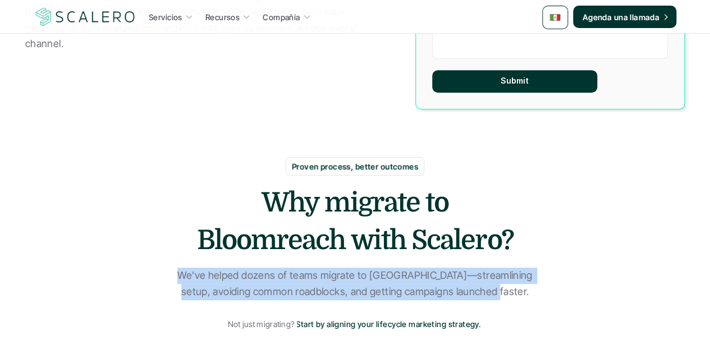
drag, startPoint x: 511, startPoint y: 292, endPoint x: 181, endPoint y: 275, distance: 330.3
click at [181, 275] on p "We’ve helped dozens of teams migrate to Bloomreach—streamlining setup, avoiding…" at bounding box center [355, 284] width 365 height 33
copy p "We’ve helped dozens of teams migrate to Bloomreach—streamlining setup, avoiding…"
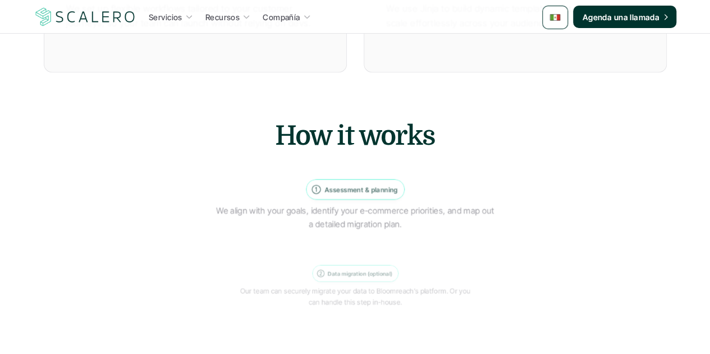
scroll to position [1010, 0]
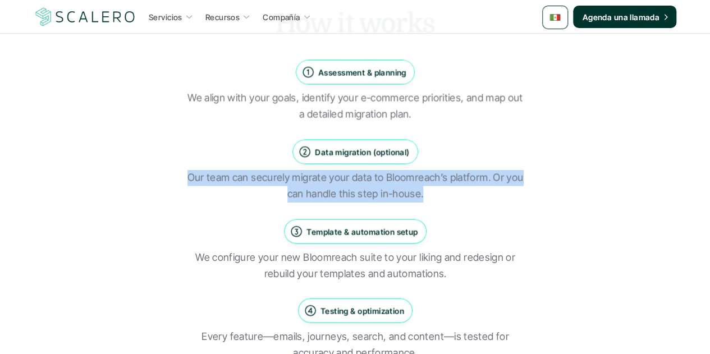
drag, startPoint x: 402, startPoint y: 192, endPoint x: 187, endPoint y: 179, distance: 215.3
click at [187, 179] on p "Our team can securely migrate your data to Bloomreach’s platform. Or you can ha…" at bounding box center [355, 185] width 337 height 33
copy p "Our team can securely migrate your data to Bloomreach’s platform. Or you can ha…"
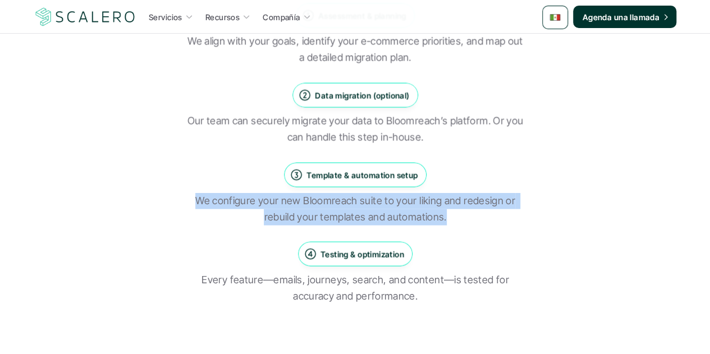
drag, startPoint x: 445, startPoint y: 217, endPoint x: 190, endPoint y: 206, distance: 255.5
click at [190, 206] on p "We configure your new Bloomreach suite to your liking and redesign or rebuild y…" at bounding box center [355, 209] width 337 height 33
copy p "We configure your new Bloomreach suite to your liking and redesign or rebuild y…"
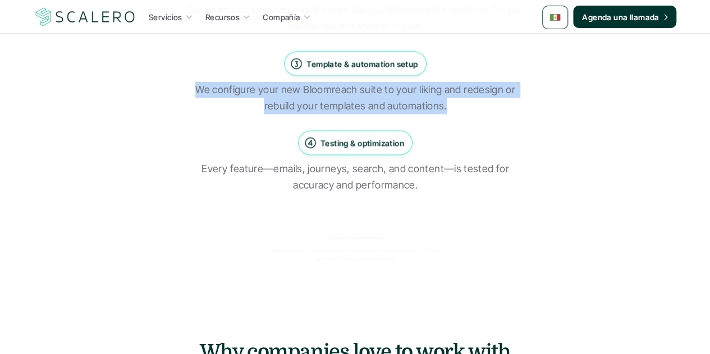
scroll to position [1178, 0]
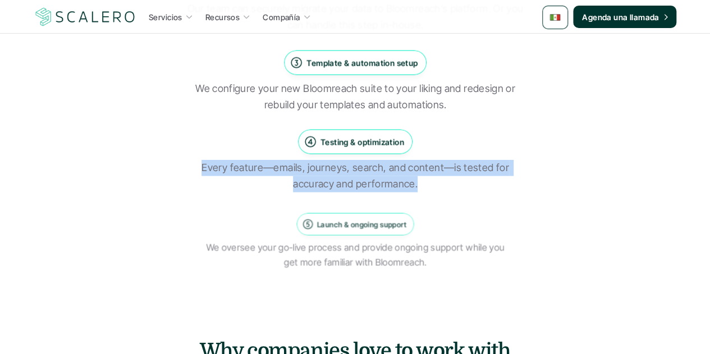
drag, startPoint x: 416, startPoint y: 185, endPoint x: 195, endPoint y: 171, distance: 222.0
click at [195, 171] on p "Every feature—emails, journeys, search, and content—is tested for accuracy and …" at bounding box center [355, 176] width 337 height 33
copy p "Every feature—emails, journeys, search, and content—is tested for accuracy and …"
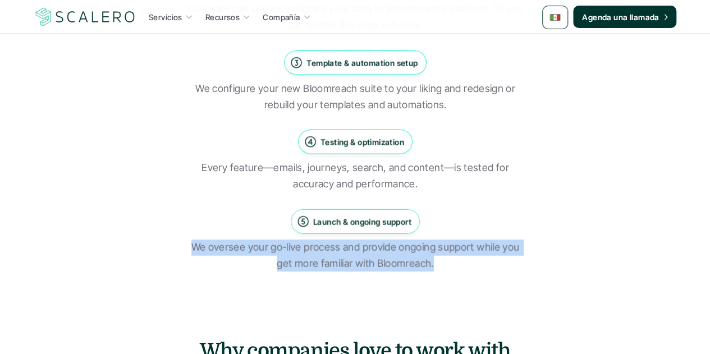
drag, startPoint x: 431, startPoint y: 265, endPoint x: 195, endPoint y: 245, distance: 236.4
click at [195, 245] on p "We oversee your go-live process and provide ongoing support while you get more …" at bounding box center [355, 256] width 337 height 33
copy p "We oversee your go-live process and provide ongoing support while you get more …"
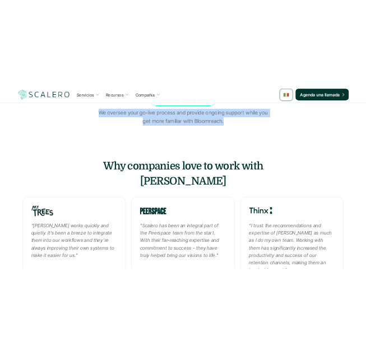
scroll to position [1515, 0]
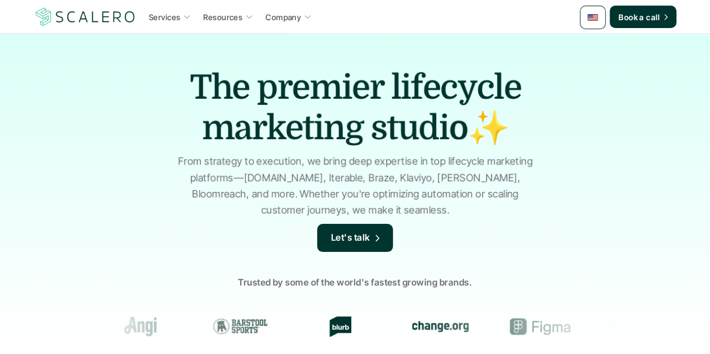
click at [603, 21] on div at bounding box center [593, 18] width 26 height 24
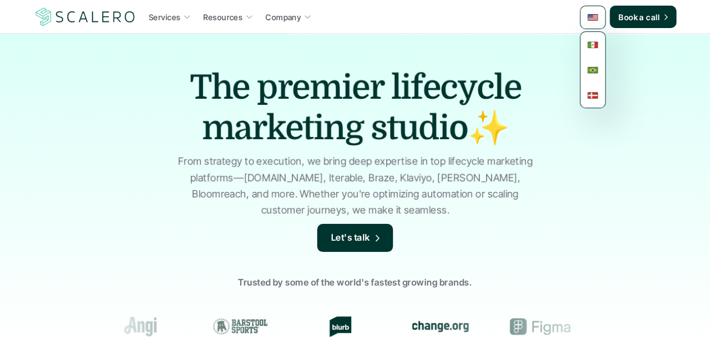
click at [589, 15] on img at bounding box center [592, 17] width 11 height 11
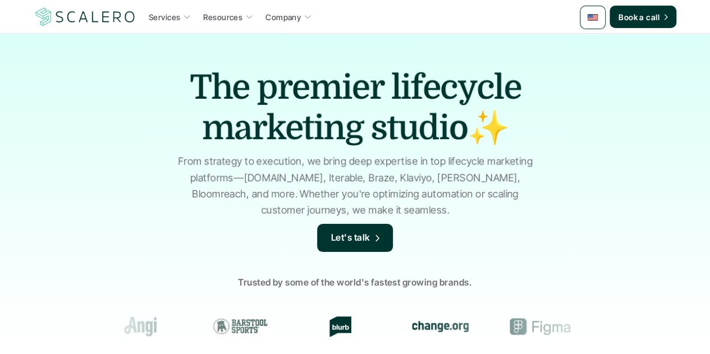
click at [589, 15] on img at bounding box center [592, 17] width 11 height 11
